Goal: Complete application form

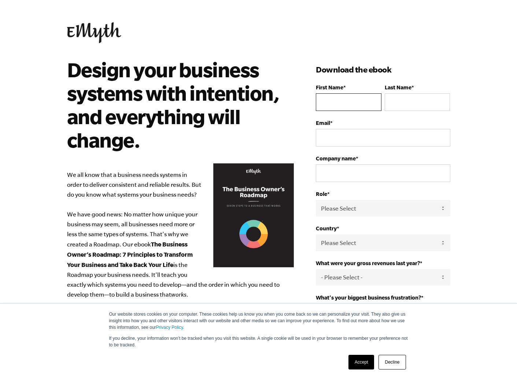
click at [339, 103] on input "First Name *" at bounding box center [348, 102] width 65 height 18
type input "JL"
type input "Dombach"
type input "jldp@jldsystems.com"
type input "JLD Property One, Ltd."
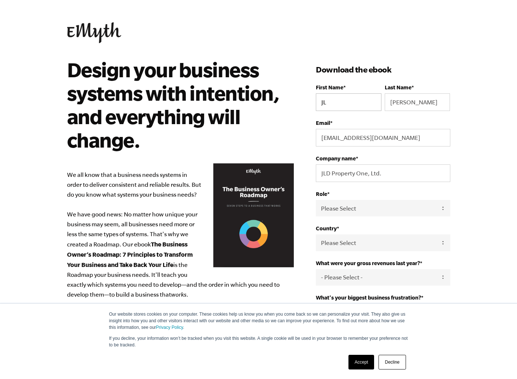
select select "United States"
type input "17173143792"
click at [444, 209] on select "Please Select Owner Partner / Co-Owner Executive Employee / Other" at bounding box center [383, 208] width 134 height 16
select select "Partner / Co-Owner"
click at [316, 200] on select "Please Select Owner Partner / Co-Owner Executive Employee / Other" at bounding box center [383, 208] width 134 height 16
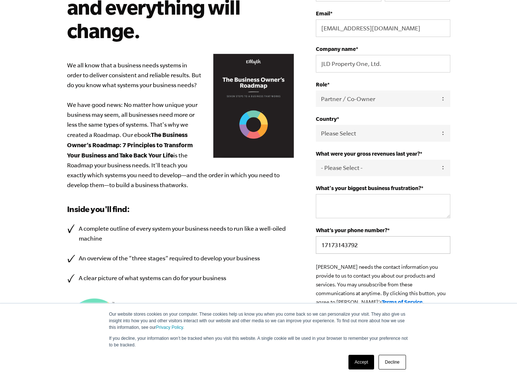
scroll to position [110, 0]
click at [443, 166] on select "- Please Select - 0-75K 76-150K 151-275K 276-500K 501-750K 751-1M 1-2.5M 2.5-5M…" at bounding box center [383, 167] width 134 height 16
select select "276-500K"
click at [316, 159] on select "- Please Select - 0-75K 76-150K 151-275K 276-500K 501-750K 751-1M 1-2.5M 2.5-5M…" at bounding box center [383, 167] width 134 height 16
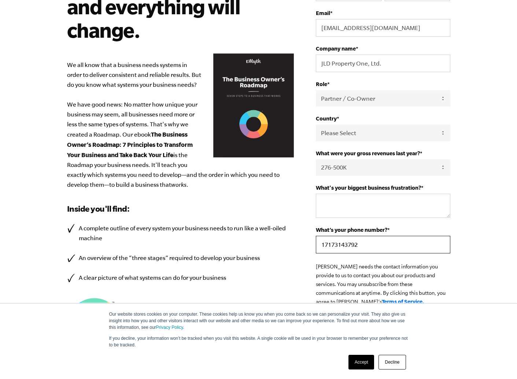
drag, startPoint x: 334, startPoint y: 245, endPoint x: 393, endPoint y: 245, distance: 59.0
click at [393, 245] on input "17173143792" at bounding box center [383, 245] width 134 height 18
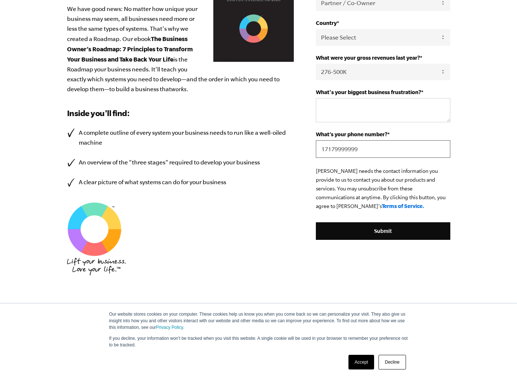
scroll to position [217, 0]
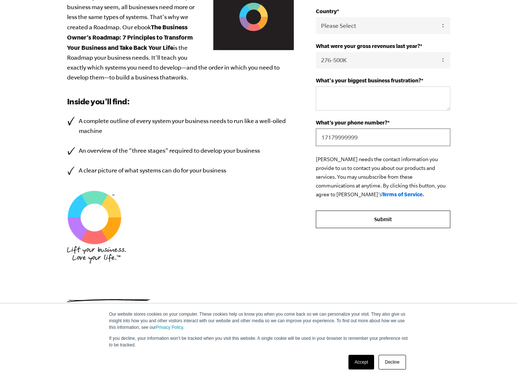
type input "17179999999"
click at [377, 218] on input "Submit" at bounding box center [383, 220] width 134 height 18
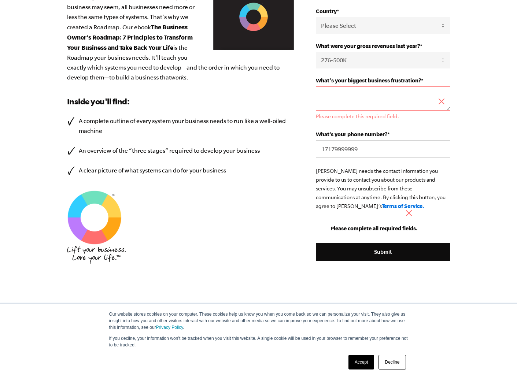
click at [332, 96] on textarea "What's your biggest business frustration? *" at bounding box center [383, 98] width 134 height 24
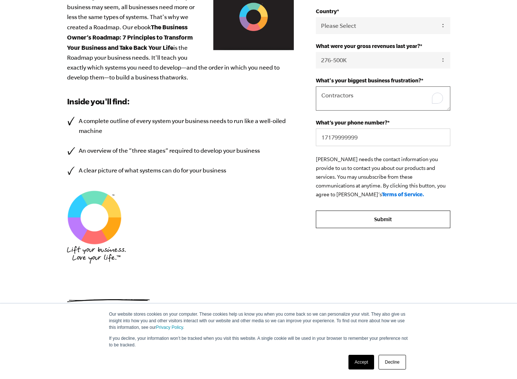
type textarea "Contractors"
click at [377, 219] on input "Submit" at bounding box center [383, 220] width 134 height 18
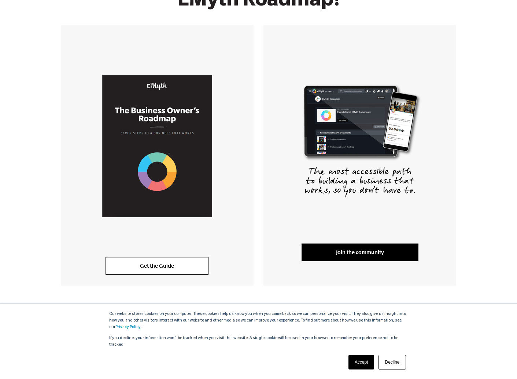
scroll to position [110, 0]
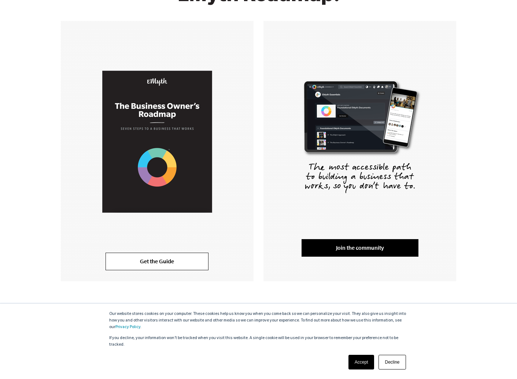
click at [357, 367] on link "Accept" at bounding box center [362, 362] width 26 height 15
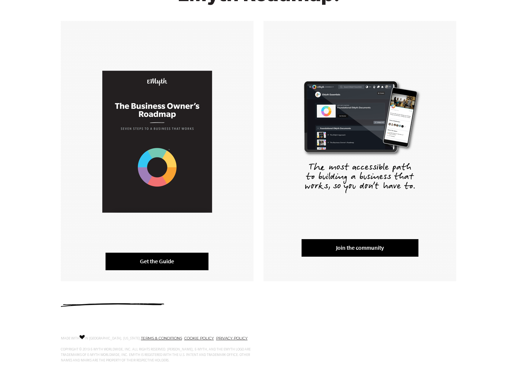
click at [154, 264] on link "Get the Guide" at bounding box center [157, 262] width 103 height 18
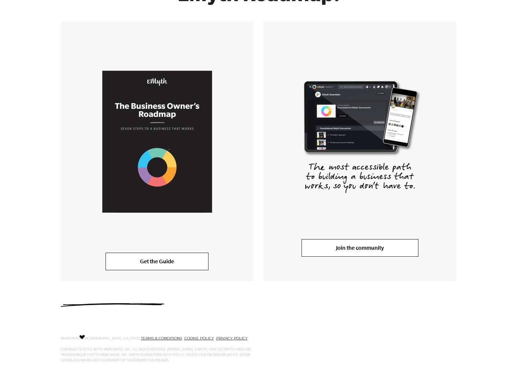
click at [354, 248] on link "Join the community" at bounding box center [360, 248] width 117 height 18
